Goal: Transaction & Acquisition: Purchase product/service

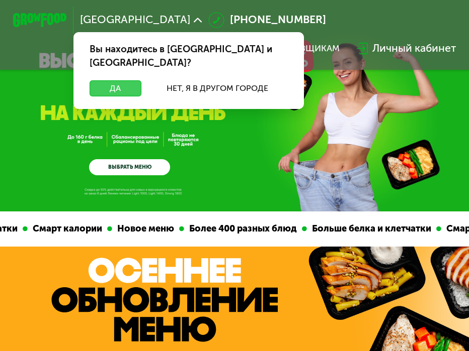
click at [140, 80] on button "Да" at bounding box center [115, 88] width 52 height 16
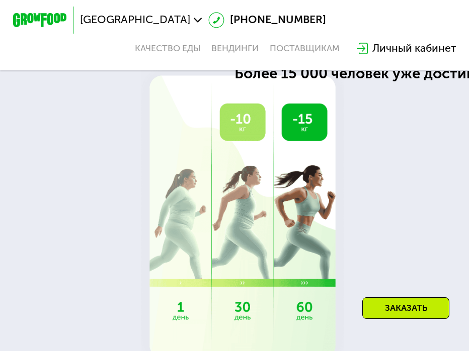
scroll to position [1508, 0]
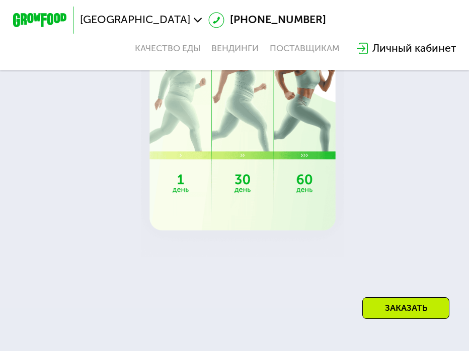
click at [243, 43] on div "[GEOGRAPHIC_DATA] [PHONE_NUMBER] Качество еды [PERSON_NAME] поставщикам Личный …" at bounding box center [235, 35] width 456 height 57
click at [247, 49] on link "Вендинги" at bounding box center [234, 48] width 47 height 11
click at [170, 48] on link "Качество еды" at bounding box center [168, 48] width 66 height 11
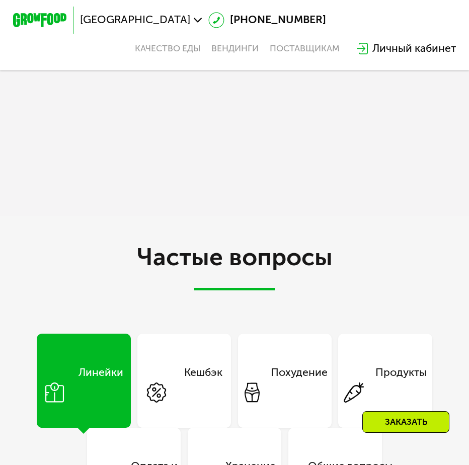
scroll to position [3636, 0]
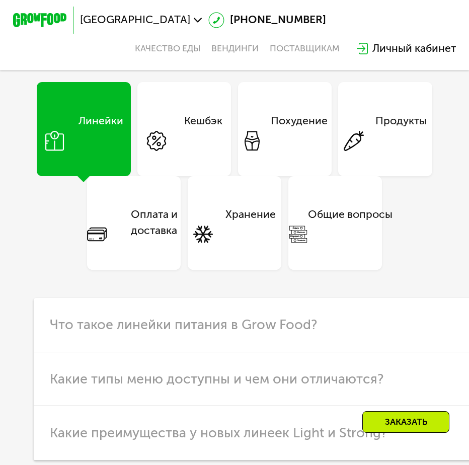
click at [327, 145] on div "Похудение" at bounding box center [299, 129] width 57 height 32
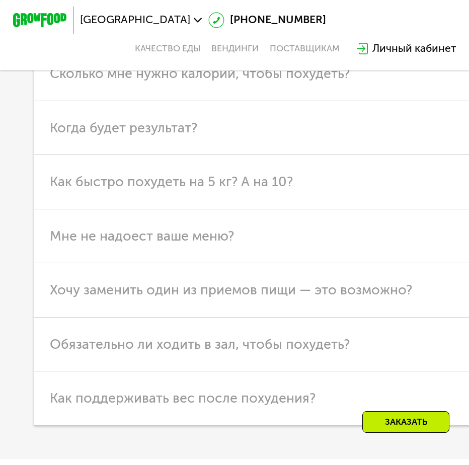
scroll to position [3887, 0]
click at [404, 101] on h3 "Сколько мне нужно калорий, чтобы похудеть?" at bounding box center [291, 73] width 514 height 54
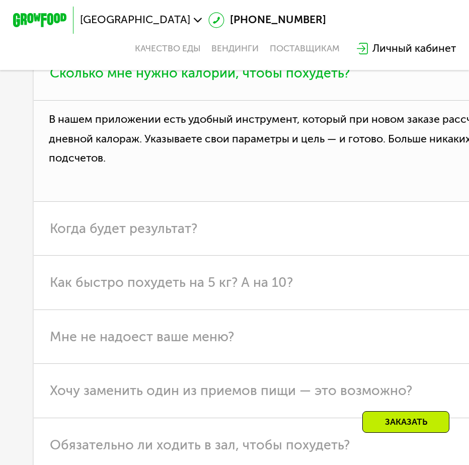
click at [396, 101] on h3 "Сколько мне нужно калорий, чтобы похудеть?" at bounding box center [291, 73] width 514 height 54
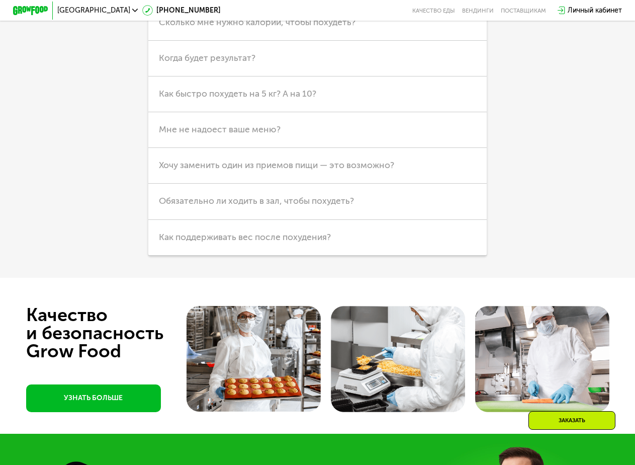
scroll to position [2313, 0]
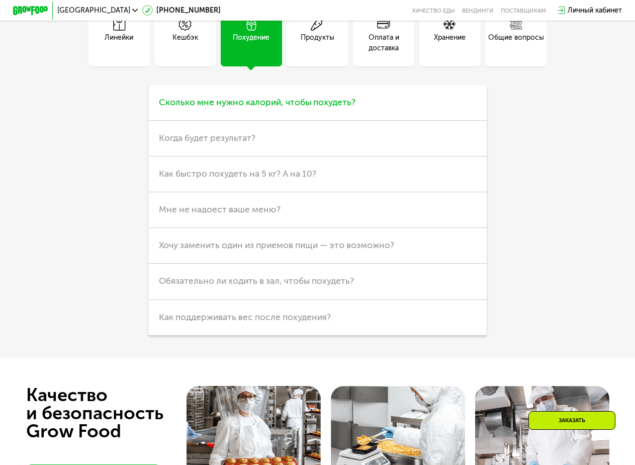
click at [270, 108] on span "Сколько мне нужно калорий, чтобы похудеть?" at bounding box center [257, 102] width 197 height 11
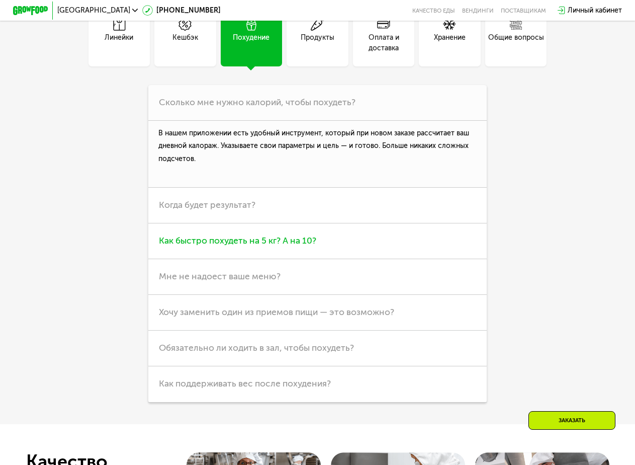
click at [238, 246] on span "Как быстро похудеть на 5 кг? А на 10?" at bounding box center [237, 240] width 157 height 11
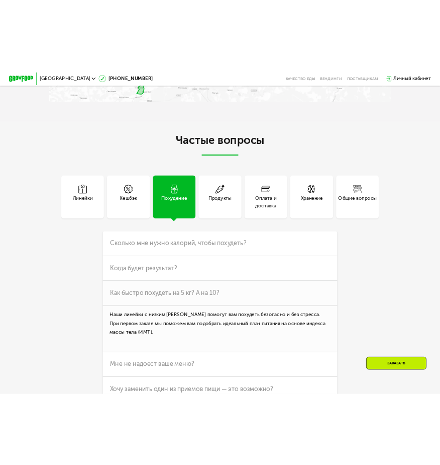
scroll to position [2162, 0]
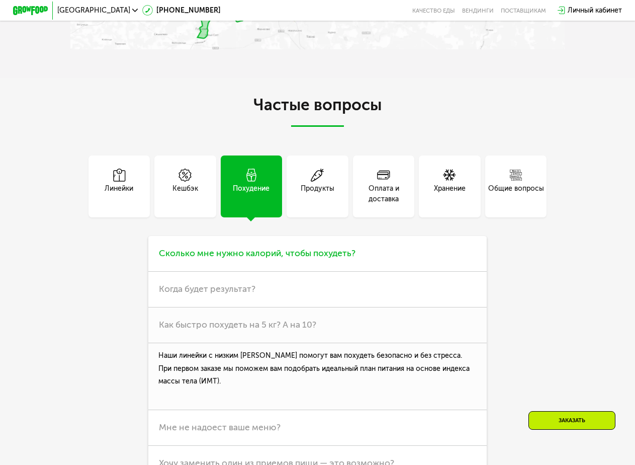
click at [244, 262] on h3 "Сколько мне нужно калорий, чтобы похудеть?" at bounding box center [317, 254] width 339 height 36
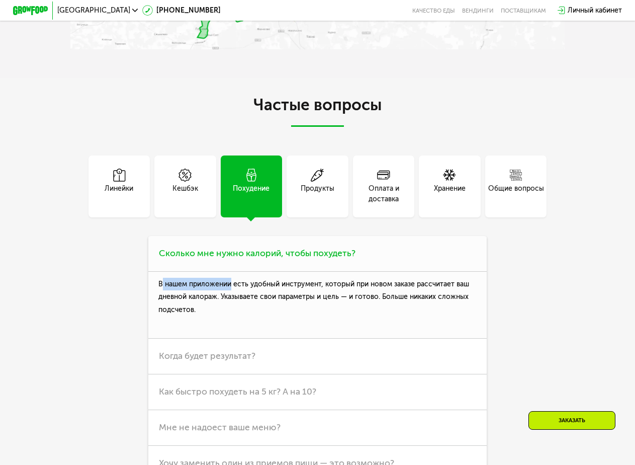
drag, startPoint x: 161, startPoint y: 304, endPoint x: 230, endPoint y: 306, distance: 69.4
click at [230, 306] on p "В нашем приложении есть удобный инструмент, который при новом заказе рассчитает…" at bounding box center [317, 305] width 339 height 67
drag, startPoint x: 230, startPoint y: 306, endPoint x: 196, endPoint y: 325, distance: 38.9
click at [196, 325] on p "В нашем приложении есть удобный инструмент, который при новом заказе рассчитает…" at bounding box center [317, 305] width 339 height 67
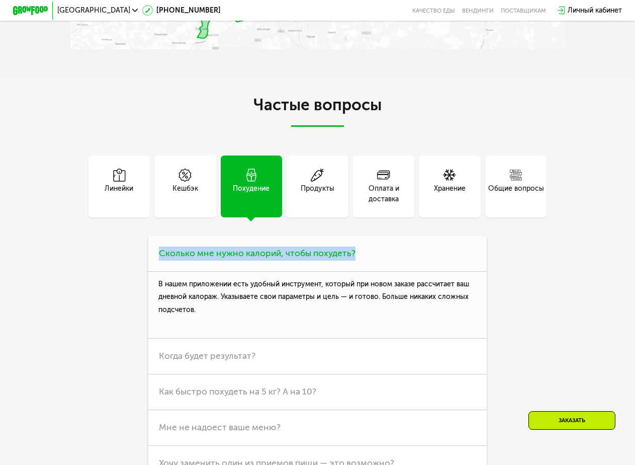
drag, startPoint x: 155, startPoint y: 273, endPoint x: 356, endPoint y: 278, distance: 201.7
click at [356, 272] on h3 "Сколько мне нужно калорий, чтобы похудеть?" at bounding box center [317, 254] width 339 height 36
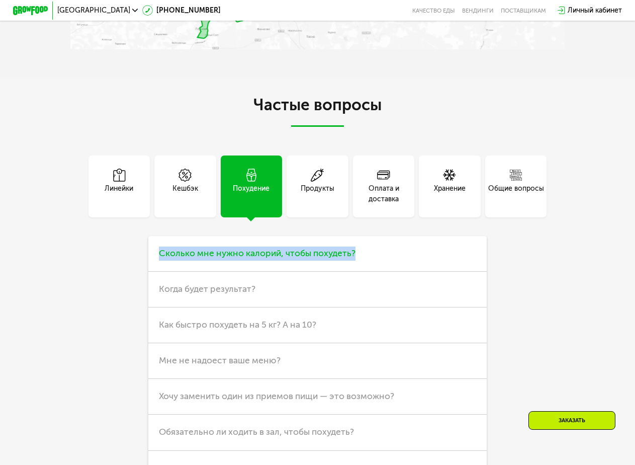
click at [249, 272] on h3 "Сколько мне нужно калорий, чтобы похудеть?" at bounding box center [317, 254] width 339 height 36
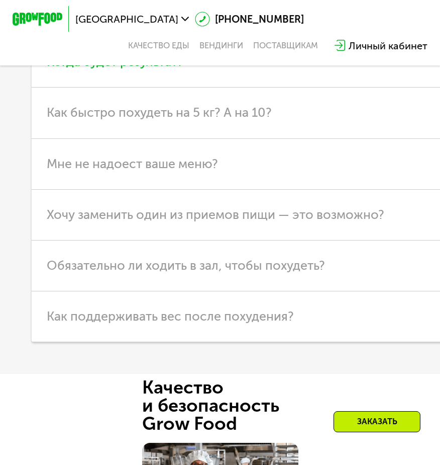
scroll to position [3821, 0]
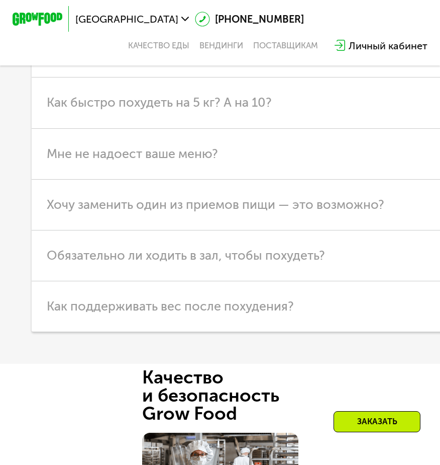
click at [180, 59] on span "Когда будет результат?" at bounding box center [115, 52] width 137 height 16
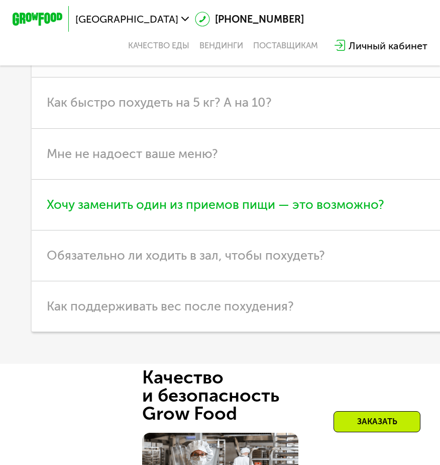
click at [187, 230] on h3 "Хочу заменить один из приемов пищи — это возможно?" at bounding box center [273, 205] width 483 height 51
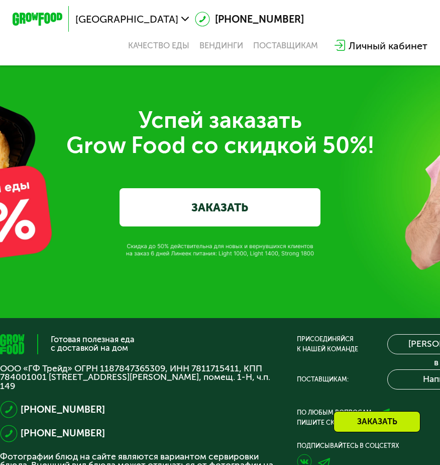
scroll to position [4425, 0]
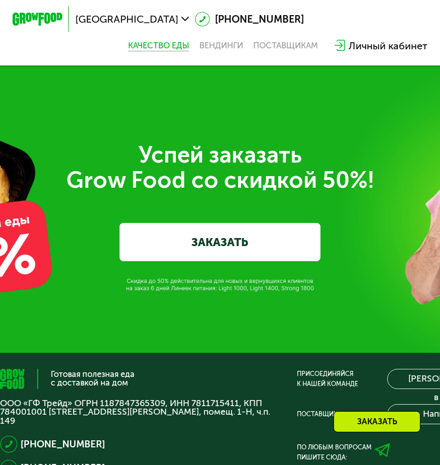
click at [156, 45] on link "Качество еды" at bounding box center [158, 46] width 61 height 10
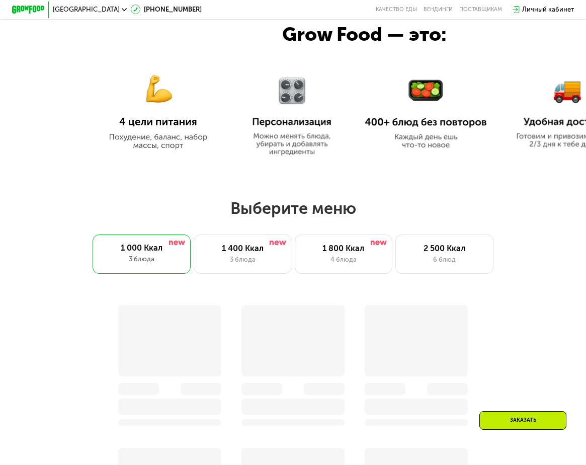
scroll to position [418, 0]
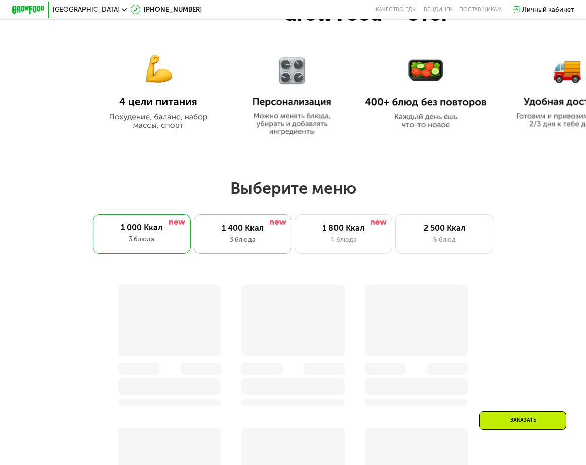
click at [235, 241] on div "3 блюда" at bounding box center [242, 239] width 80 height 10
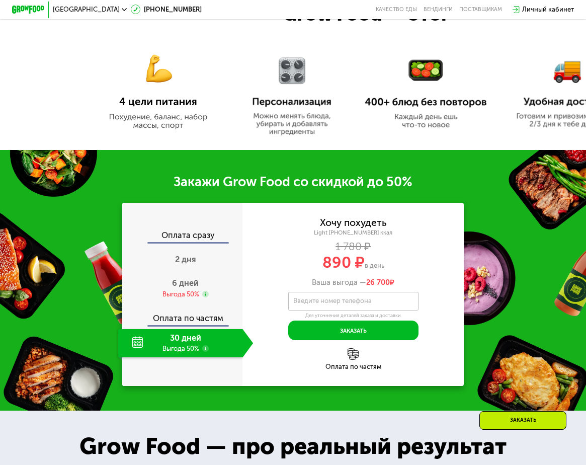
scroll to position [519, 0]
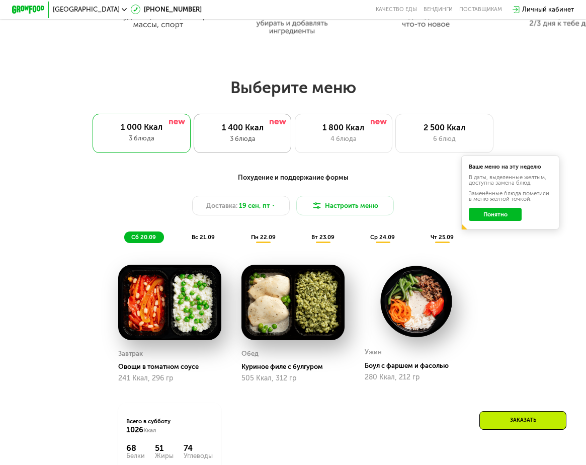
click at [234, 141] on div "3 блюда" at bounding box center [242, 139] width 80 height 10
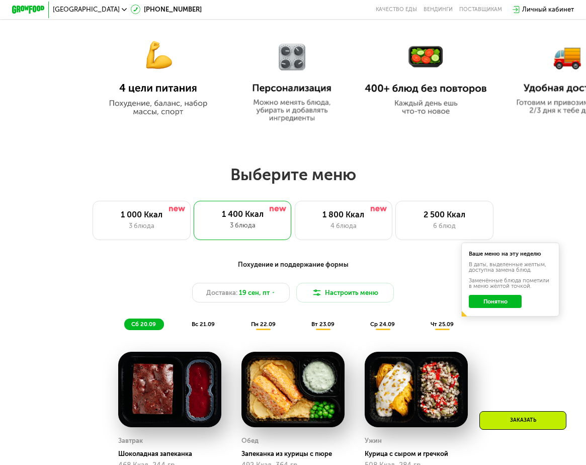
scroll to position [453, 0]
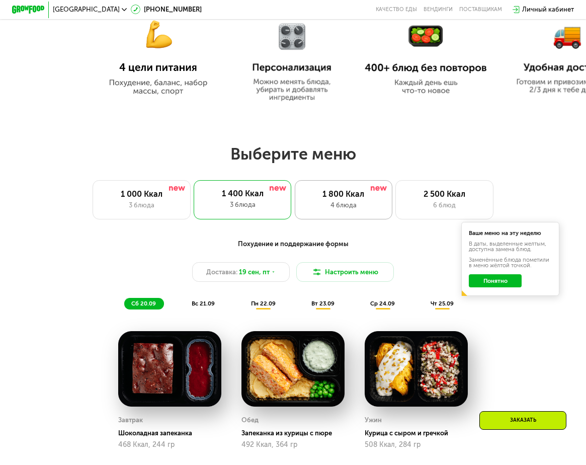
click at [366, 192] on div "1 800 Ккал 4 блюда" at bounding box center [344, 199] width 98 height 39
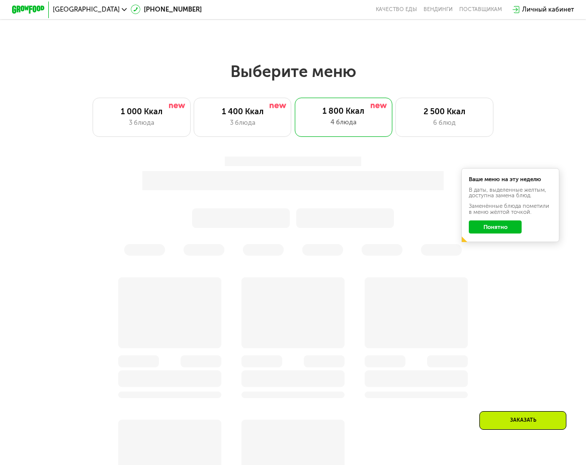
scroll to position [553, 0]
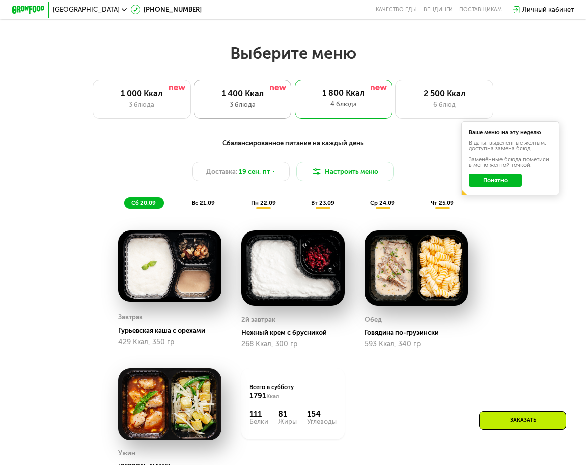
click at [243, 91] on div "1 400 Ккал 3 блюда" at bounding box center [243, 98] width 98 height 39
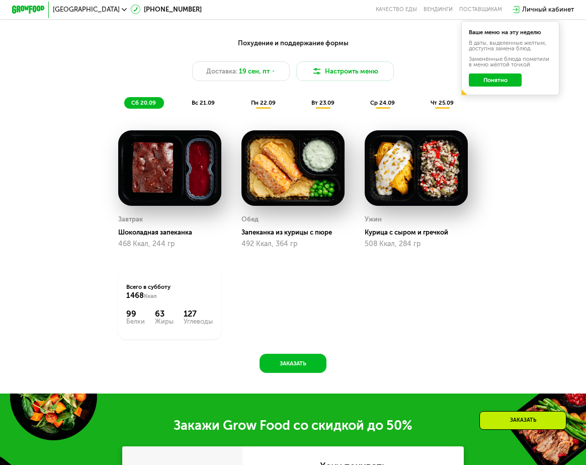
scroll to position [654, 0]
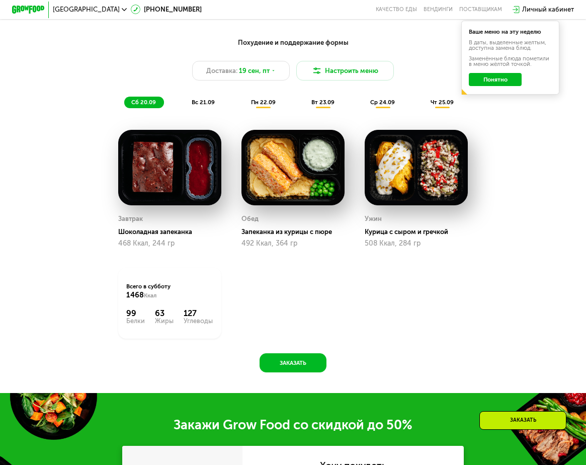
click at [207, 106] on span "вс 21.09" at bounding box center [203, 102] width 23 height 7
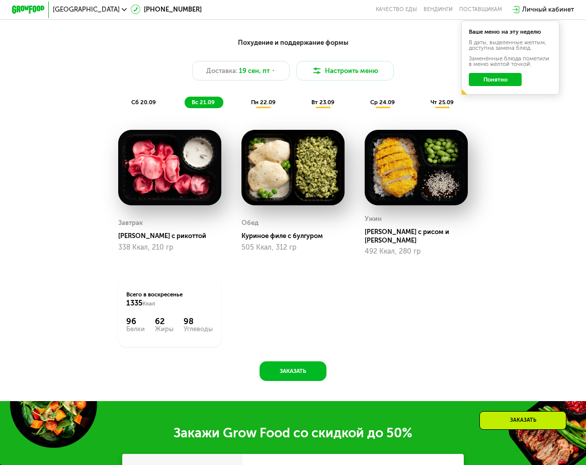
click at [267, 106] on span "пн 22.09" at bounding box center [263, 102] width 25 height 7
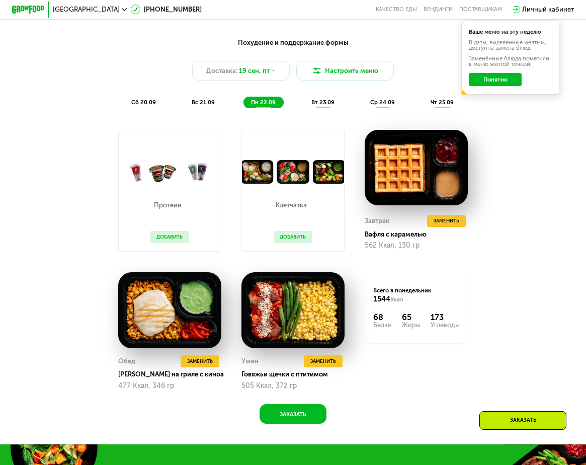
scroll to position [704, 0]
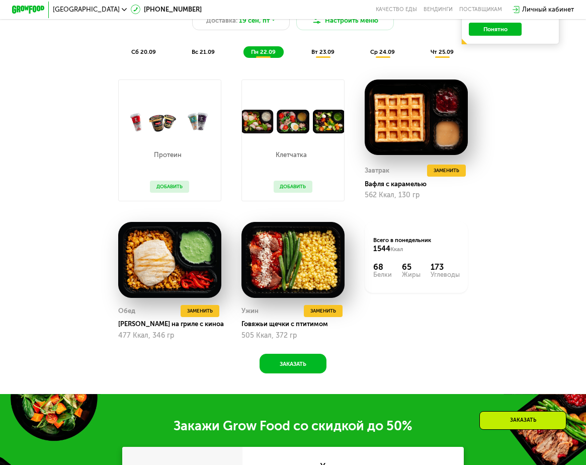
click at [313, 62] on div "Похудение и поддержание формы Доставка: 19 сен, пт Настроить меню сб 20.09 вс 2…" at bounding box center [292, 22] width 491 height 80
click at [316, 55] on span "вт 23.09" at bounding box center [322, 51] width 23 height 7
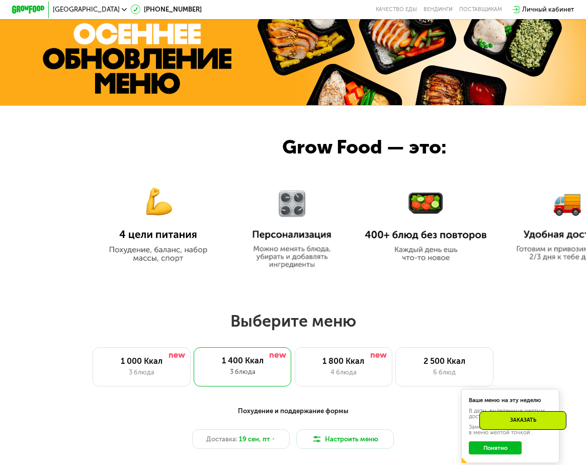
scroll to position [402, 0]
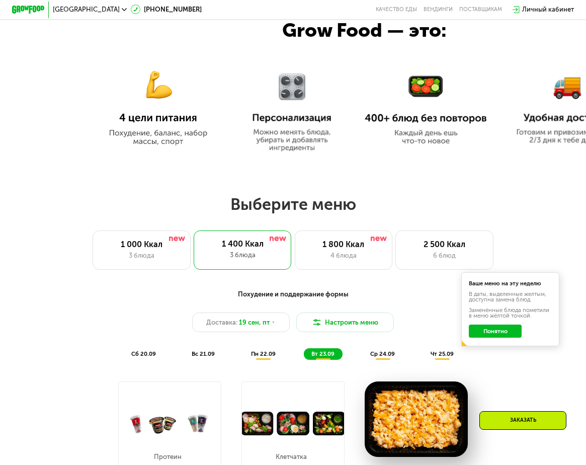
click at [507, 337] on button "Понятно" at bounding box center [495, 330] width 53 height 13
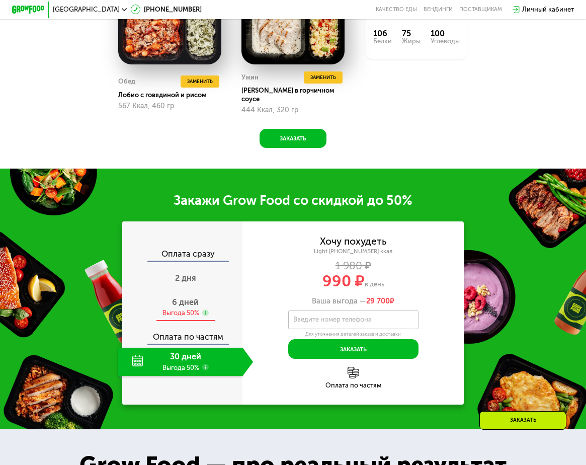
scroll to position [955, 0]
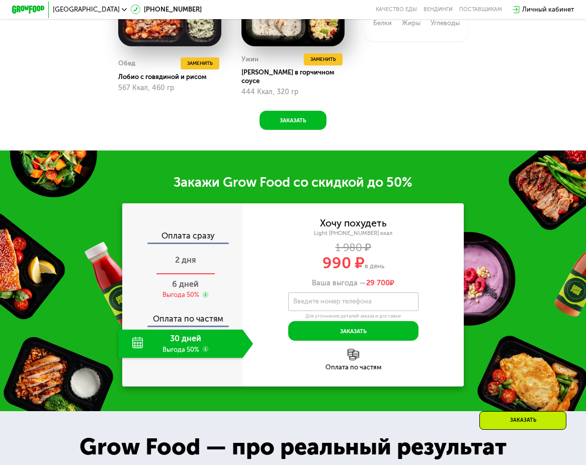
click at [186, 263] on span "2 дня" at bounding box center [185, 260] width 21 height 10
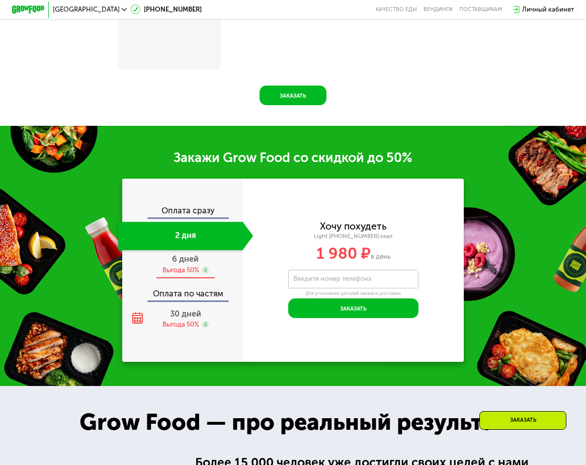
scroll to position [937, 0]
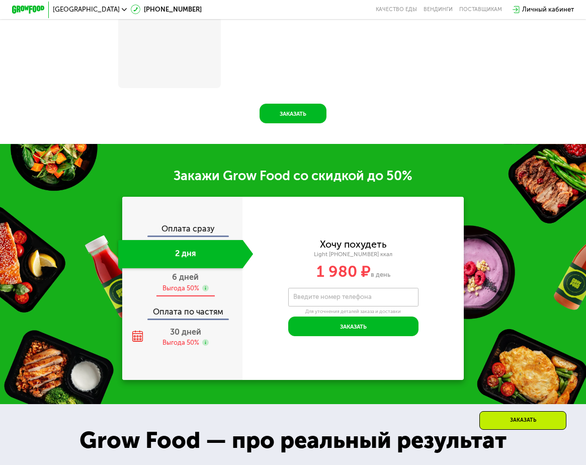
click at [183, 282] on span "6 дней" at bounding box center [185, 277] width 27 height 10
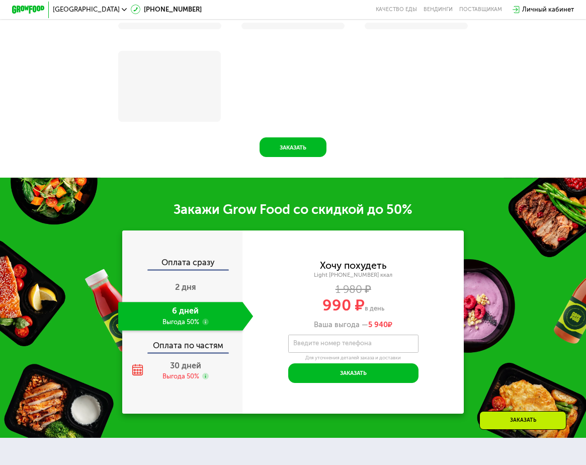
scroll to position [904, 0]
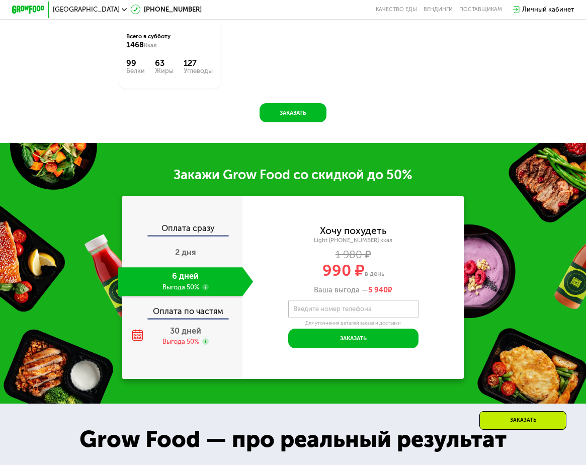
click at [171, 317] on div "Оплата по частям" at bounding box center [183, 308] width 120 height 19
click at [172, 335] on span "30 дней" at bounding box center [185, 331] width 31 height 10
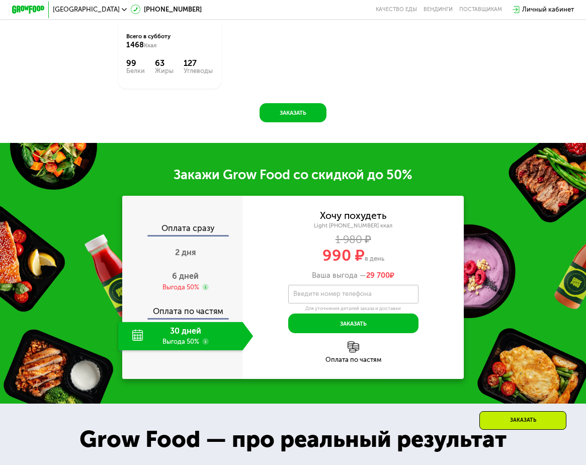
scroll to position [954, 0]
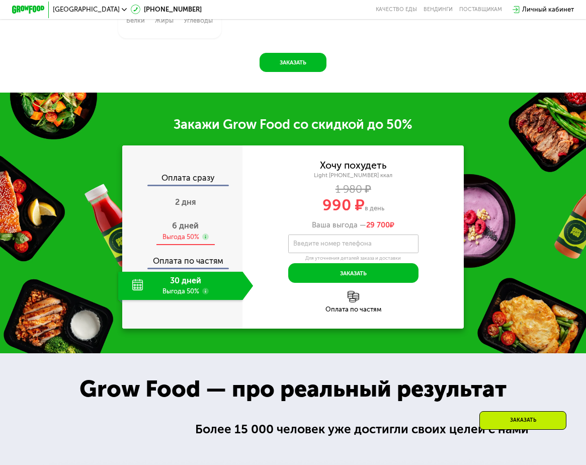
click at [191, 230] on span "6 дней" at bounding box center [185, 226] width 27 height 10
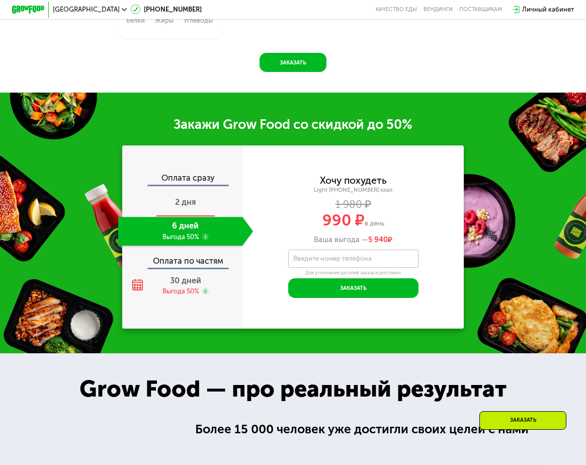
click at [187, 207] on span "2 дня" at bounding box center [185, 202] width 21 height 10
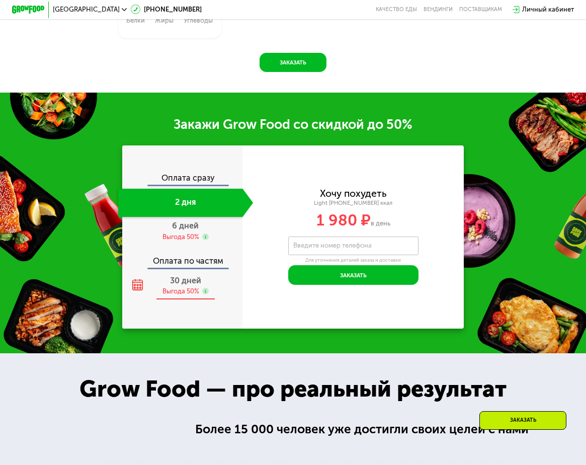
click at [187, 285] on span "30 дней" at bounding box center [185, 281] width 31 height 10
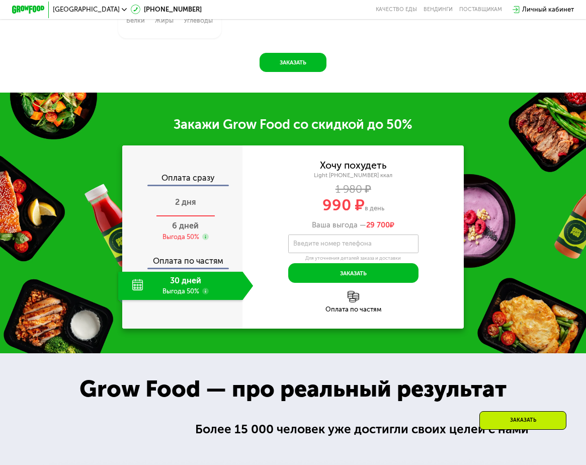
click at [182, 217] on div "2 дня" at bounding box center [185, 203] width 135 height 29
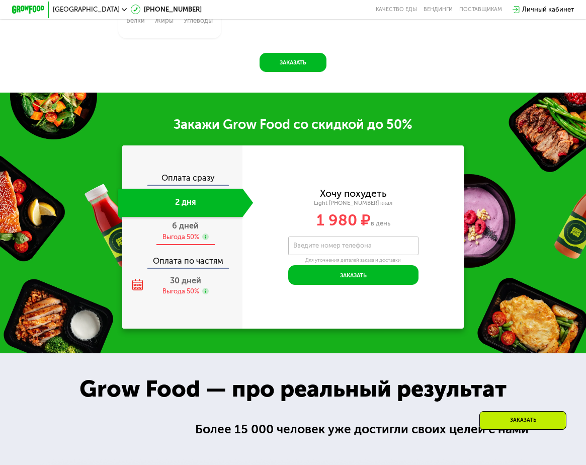
click at [181, 241] on div "Выгода 50%" at bounding box center [180, 236] width 37 height 9
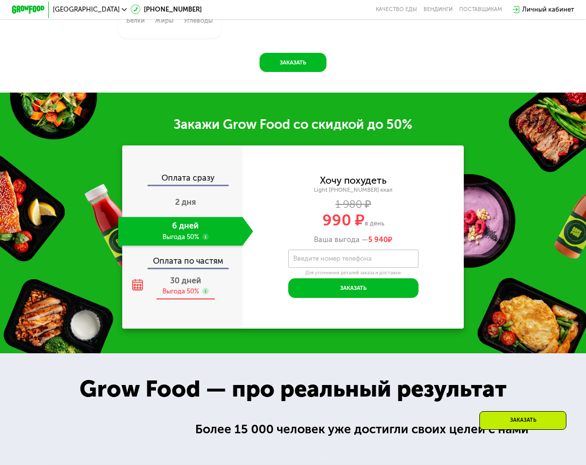
click at [178, 285] on span "30 дней" at bounding box center [185, 281] width 31 height 10
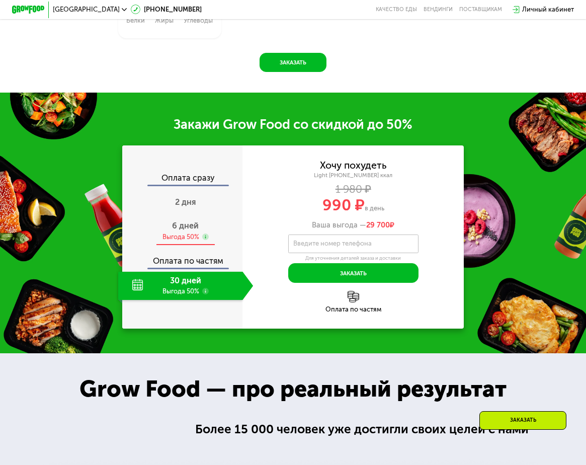
click at [176, 230] on span "6 дней" at bounding box center [185, 226] width 27 height 10
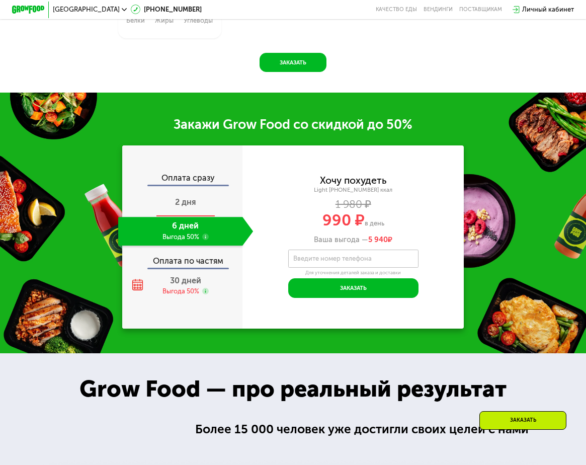
click at [192, 203] on div "2 дня" at bounding box center [185, 203] width 135 height 29
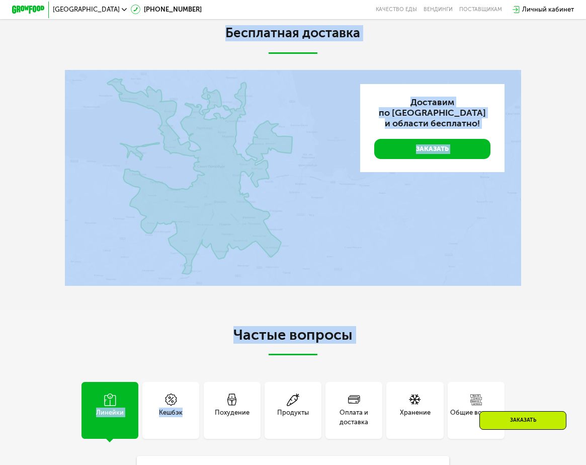
scroll to position [2311, 0]
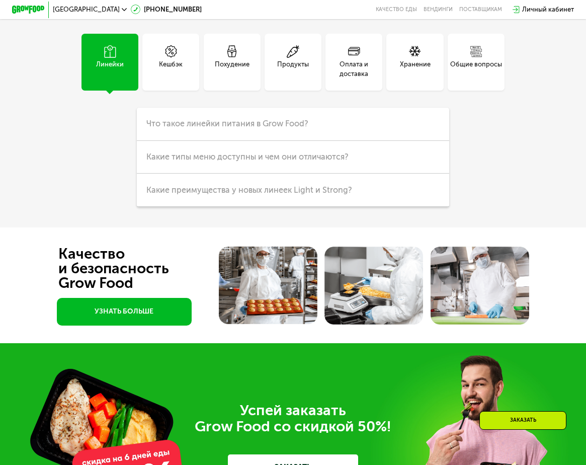
click at [94, 204] on div "Линейки Кешбэк Похудение Продукты Оплата и доставка Хранение Общие вопросы Что …" at bounding box center [293, 120] width 456 height 173
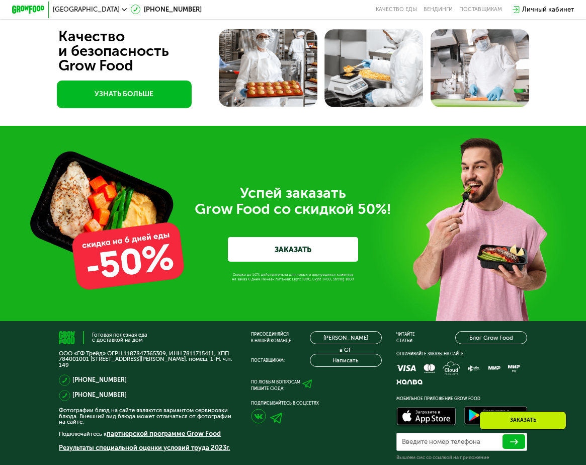
scroll to position [2563, 0]
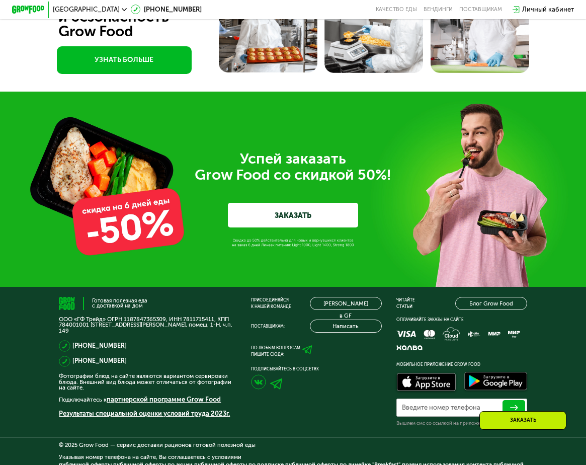
click at [276, 227] on link "ЗАКАЗАТЬ" at bounding box center [293, 215] width 130 height 25
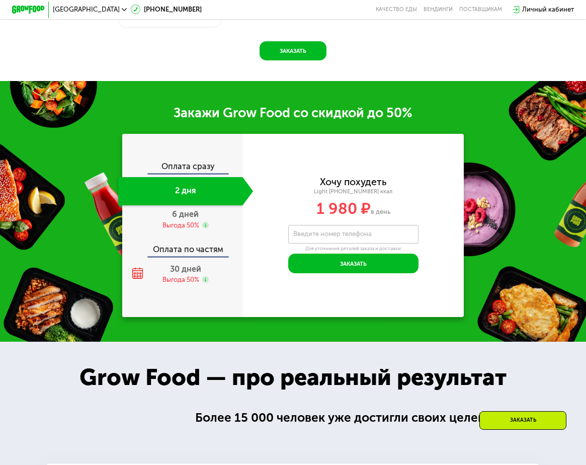
scroll to position [884, 0]
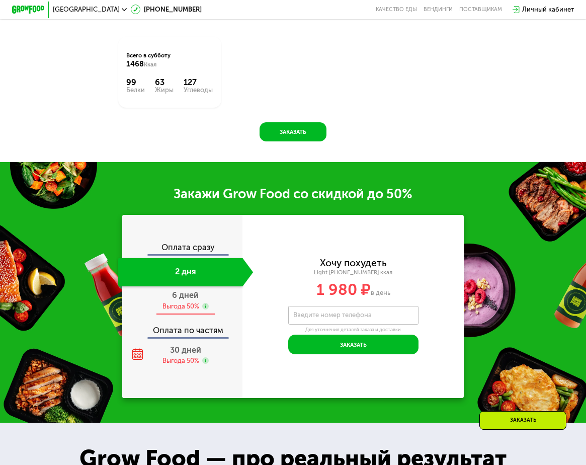
click at [190, 311] on div "Выгода 50%" at bounding box center [180, 306] width 37 height 9
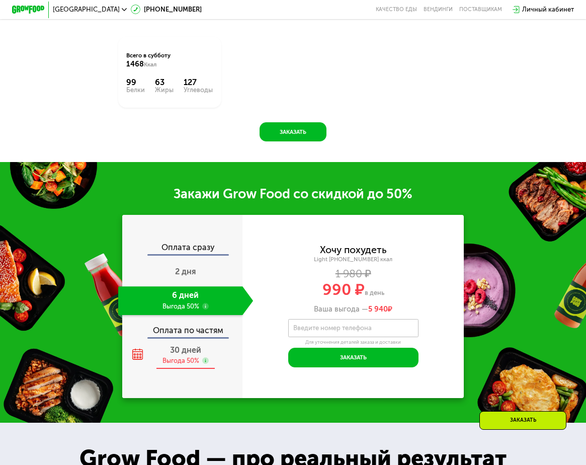
click at [175, 367] on div "30 дней Выгода 50%" at bounding box center [185, 355] width 135 height 29
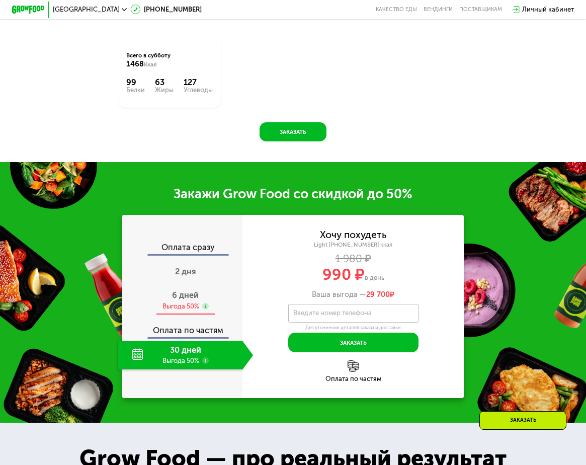
click at [186, 300] on span "6 дней" at bounding box center [185, 295] width 27 height 10
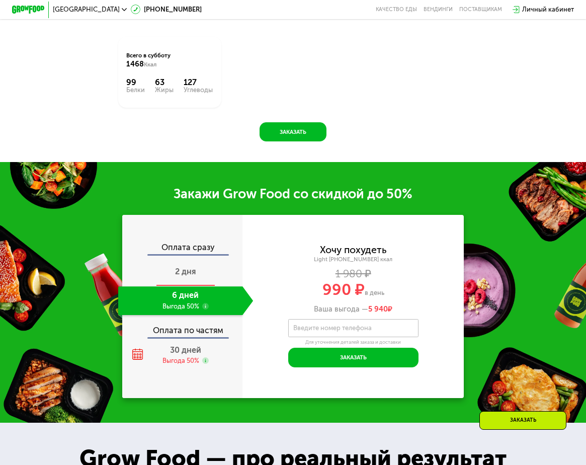
click at [178, 276] on span "2 дня" at bounding box center [185, 271] width 21 height 10
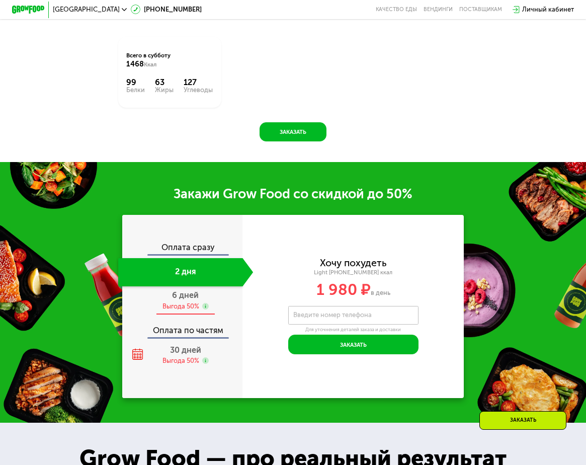
click at [195, 311] on div "Выгода 50%" at bounding box center [180, 306] width 37 height 9
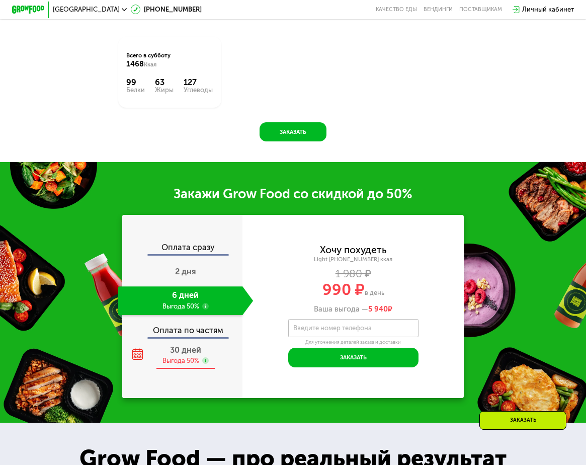
click at [186, 365] on div "Выгода 50%" at bounding box center [180, 360] width 37 height 9
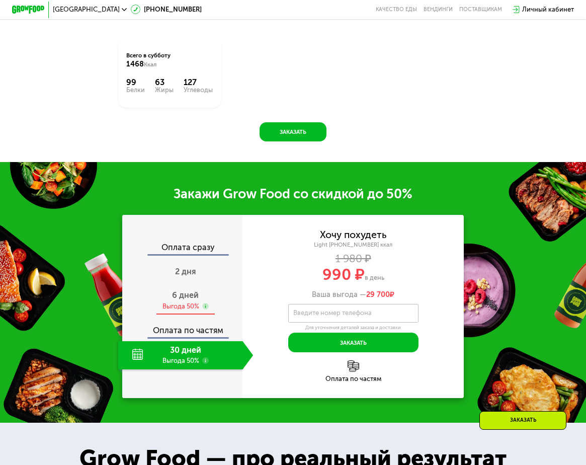
click at [196, 300] on span "6 дней" at bounding box center [185, 295] width 27 height 10
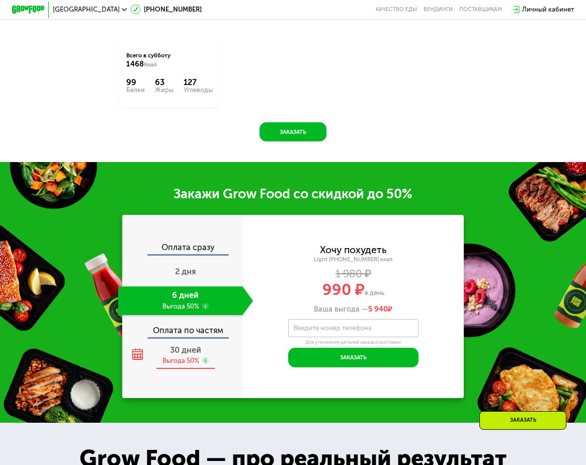
click at [157, 369] on div "30 дней Выгода 50%" at bounding box center [185, 355] width 135 height 29
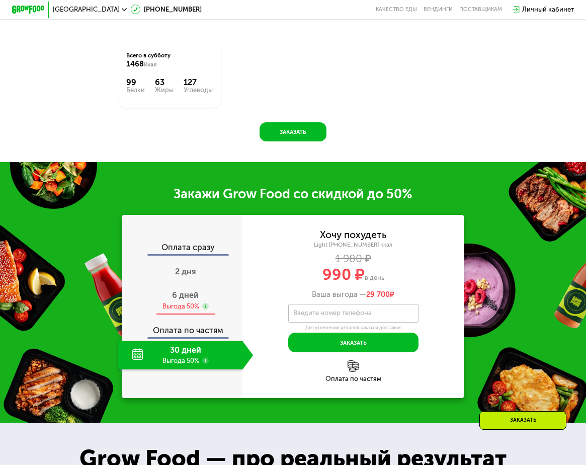
click at [195, 300] on span "6 дней" at bounding box center [185, 295] width 27 height 10
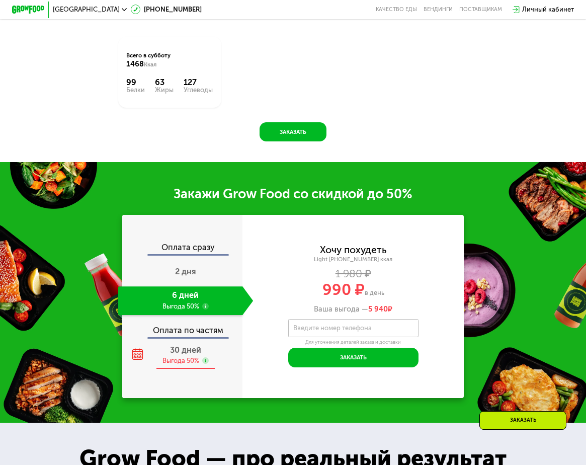
click at [196, 354] on div "30 дней" at bounding box center [185, 350] width 31 height 10
